Goal: Information Seeking & Learning: Understand process/instructions

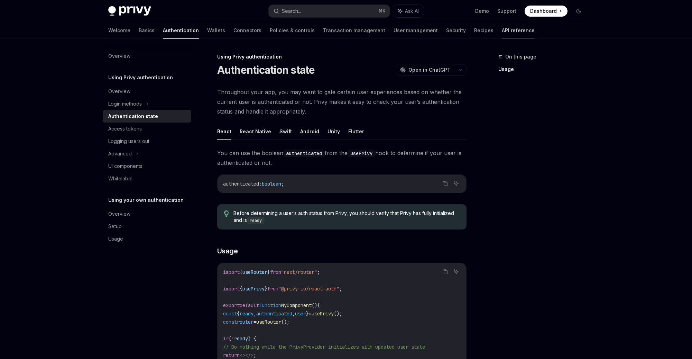
click at [502, 26] on link "API reference" at bounding box center [518, 30] width 33 height 17
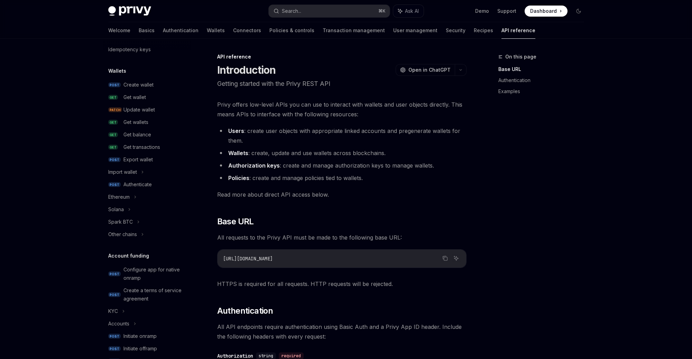
scroll to position [39, 0]
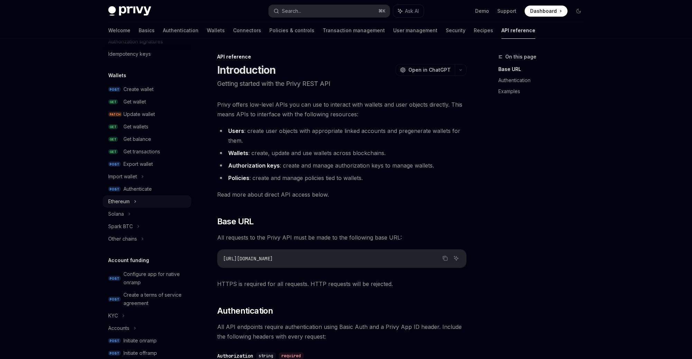
click at [136, 201] on icon at bounding box center [135, 201] width 3 height 8
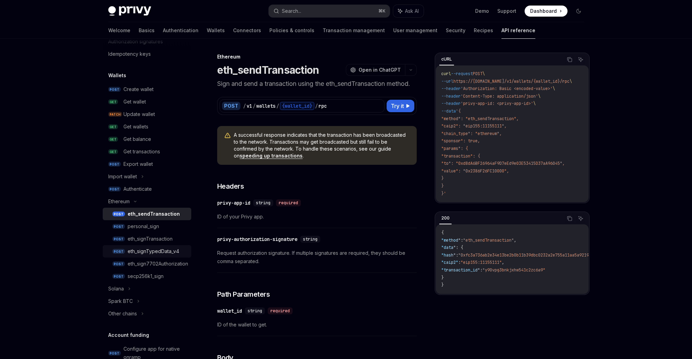
click at [175, 256] on link "POST eth_signTypedData_v4" at bounding box center [147, 251] width 89 height 12
type textarea "*"
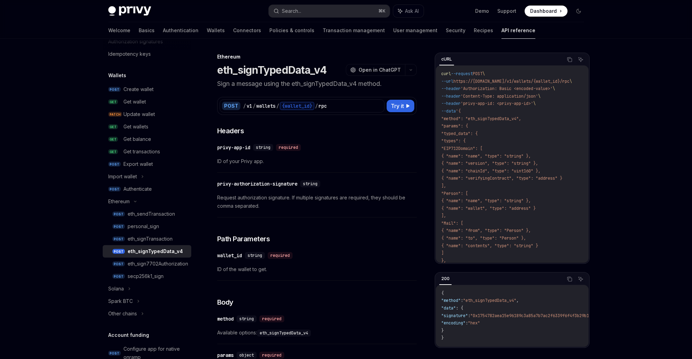
scroll to position [5, 0]
